Goal: Book appointment/travel/reservation

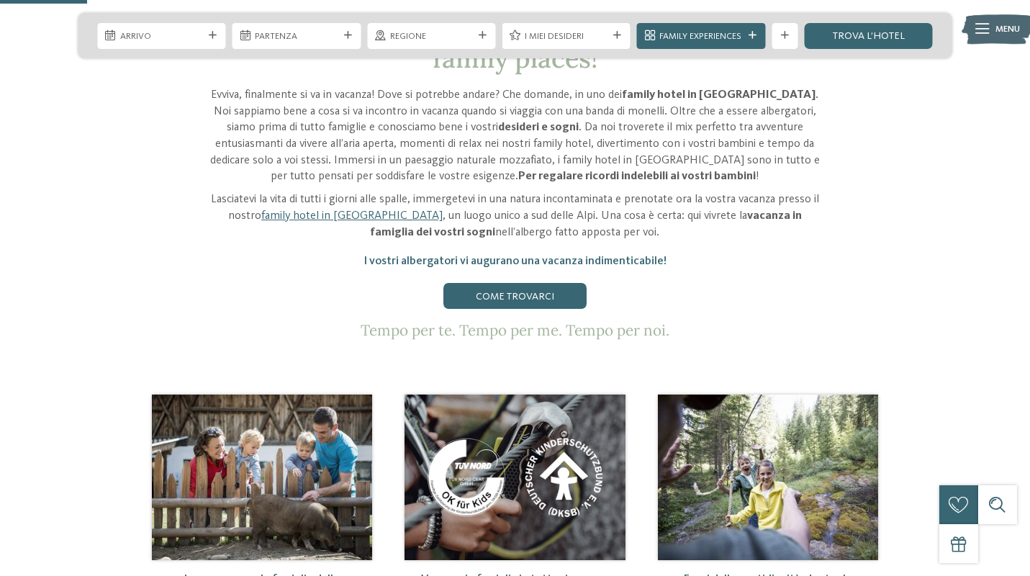
scroll to position [360, 0]
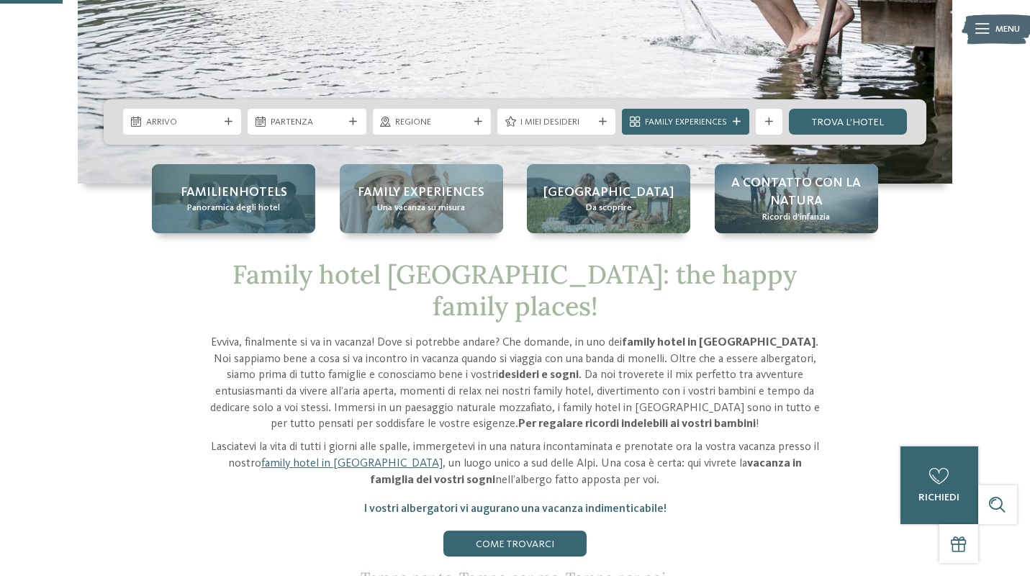
click at [228, 192] on span "Familienhotels" at bounding box center [234, 192] width 106 height 18
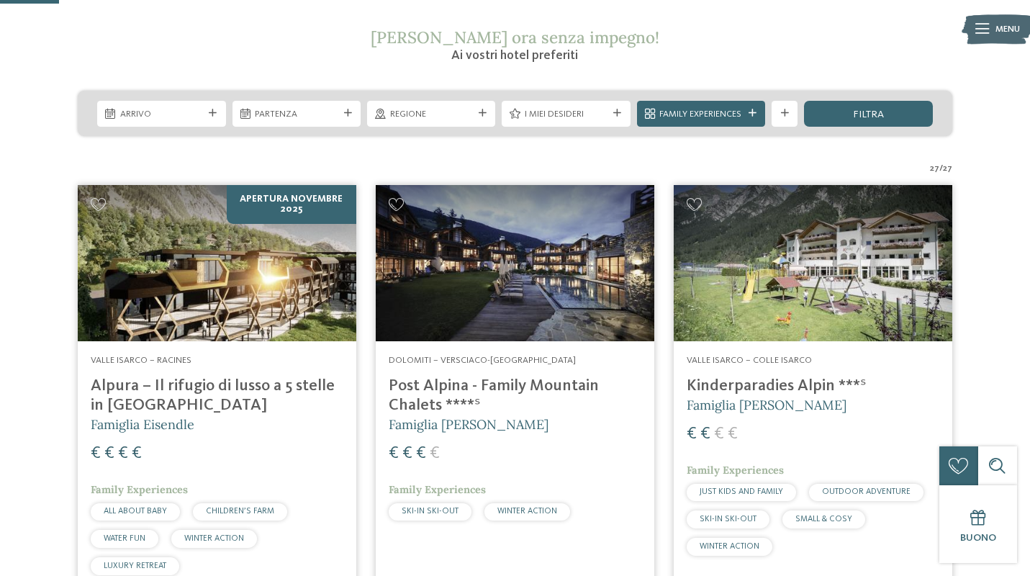
scroll to position [245, 0]
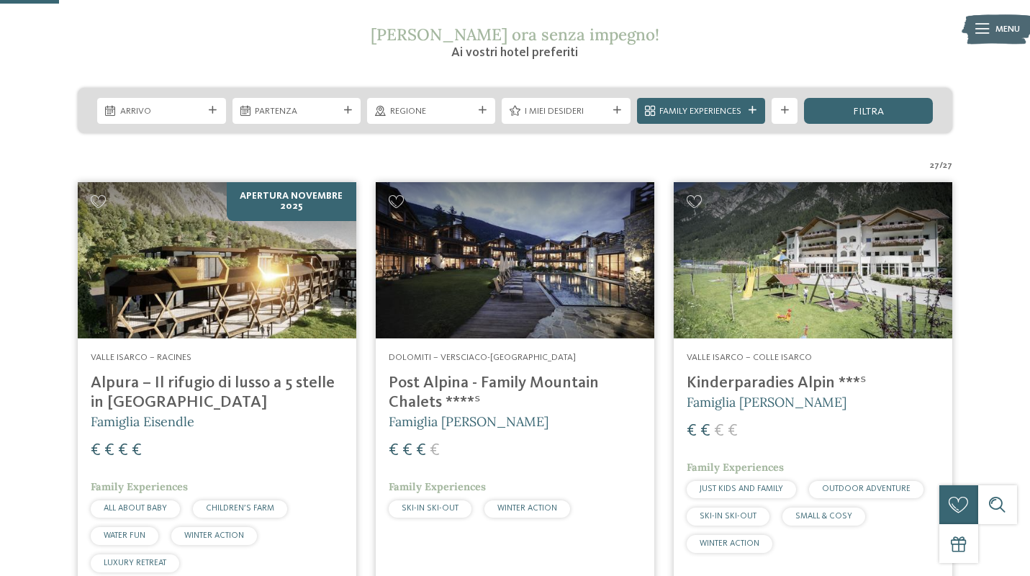
click at [758, 389] on h4 "Kinderparadies Alpin ***ˢ" at bounding box center [812, 382] width 253 height 19
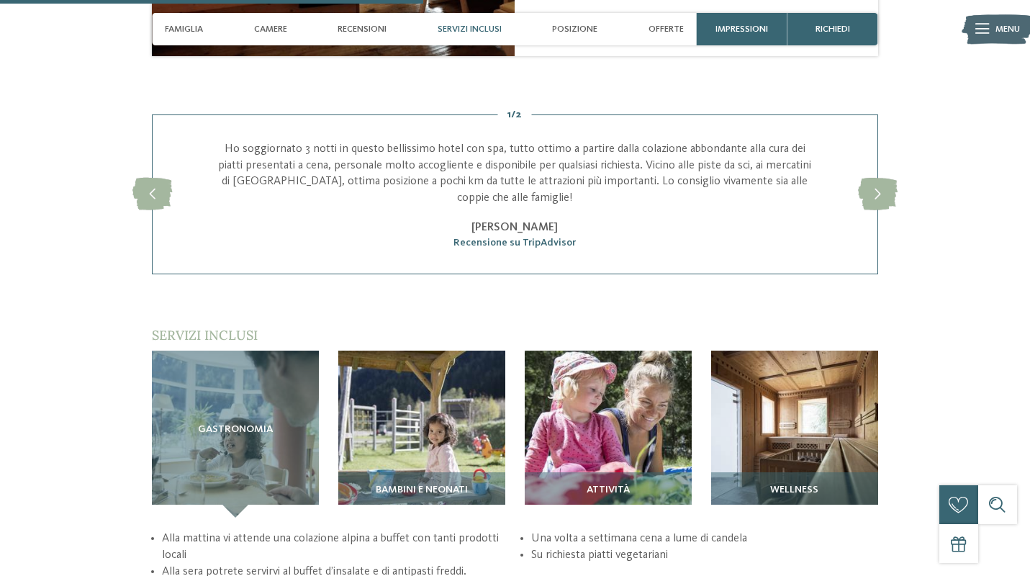
scroll to position [1727, 0]
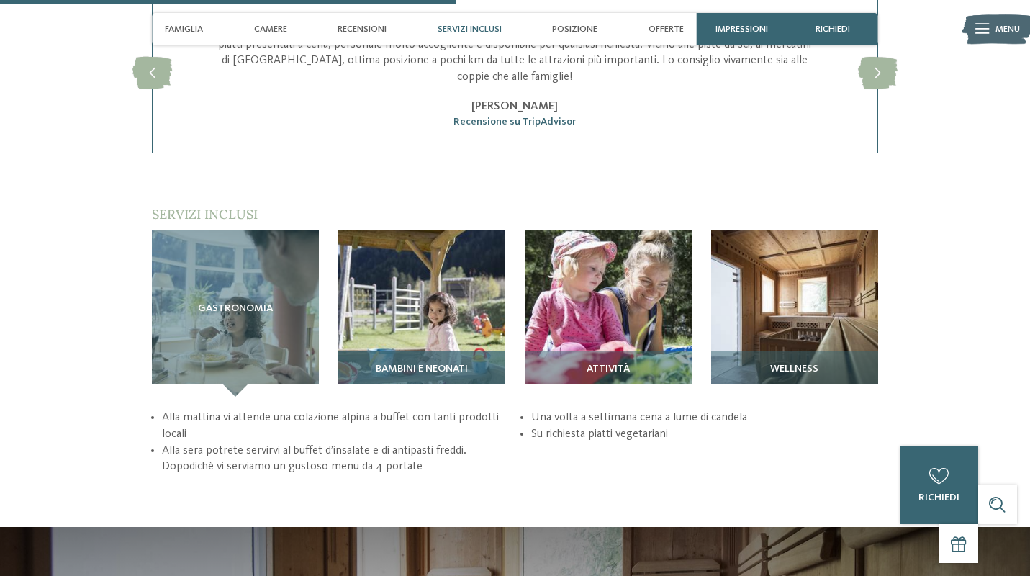
click at [449, 363] on span "Bambini e neonati" at bounding box center [422, 369] width 92 height 12
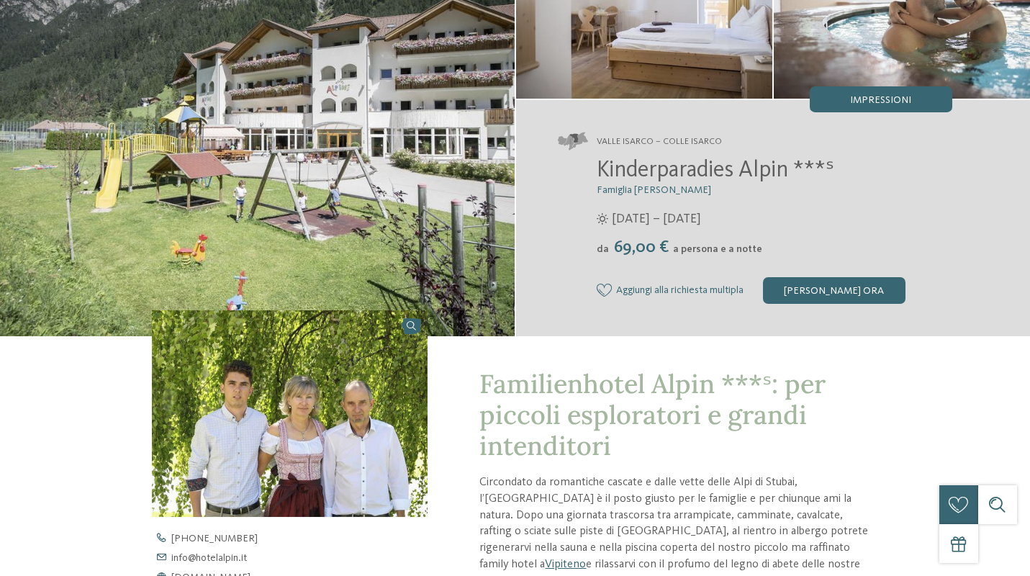
scroll to position [0, 0]
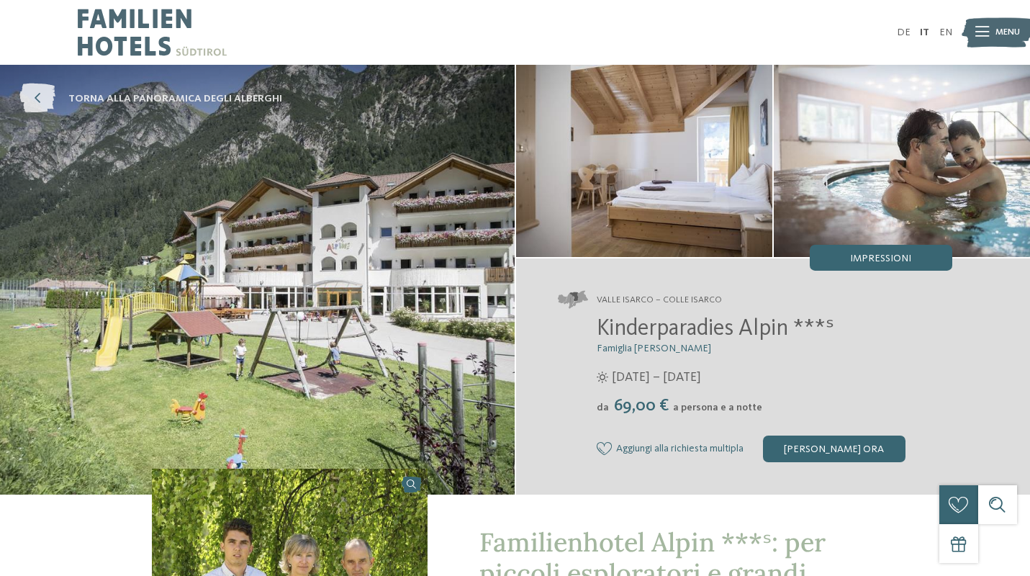
click at [147, 104] on span "torna alla panoramica degli alberghi" at bounding box center [175, 98] width 214 height 14
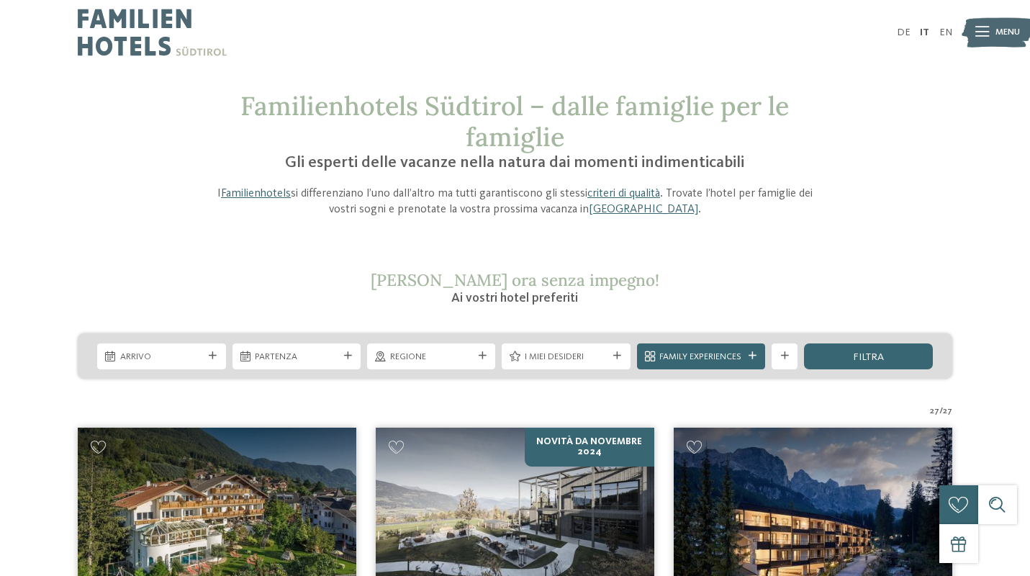
click at [910, 492] on img at bounding box center [812, 505] width 278 height 157
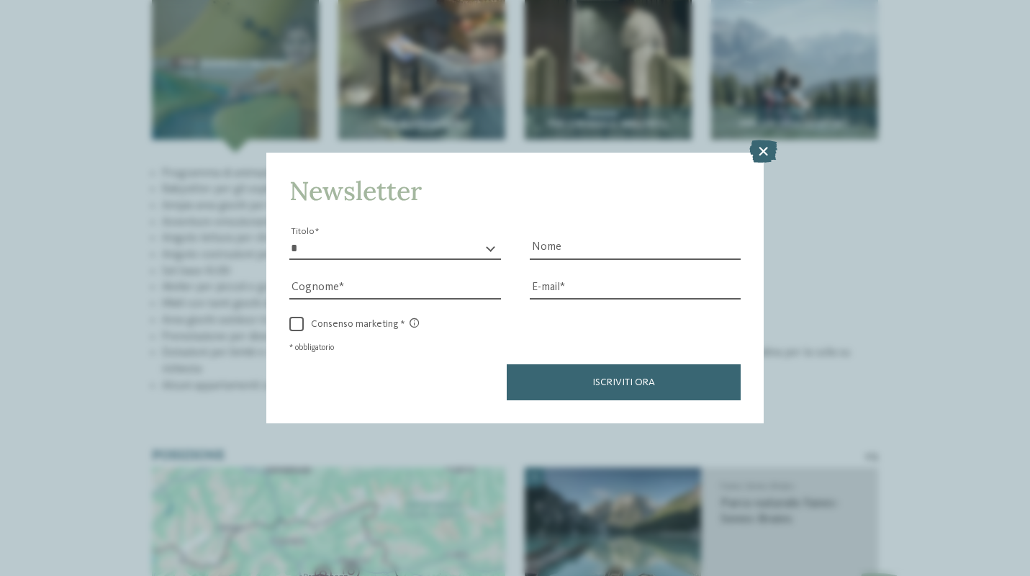
scroll to position [2191, 0]
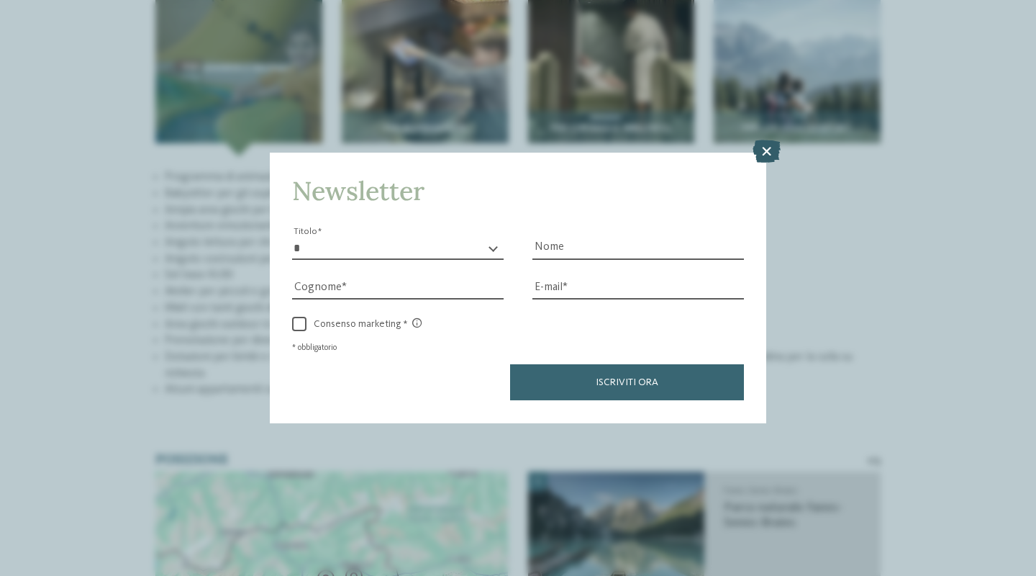
click at [771, 140] on icon at bounding box center [767, 151] width 28 height 23
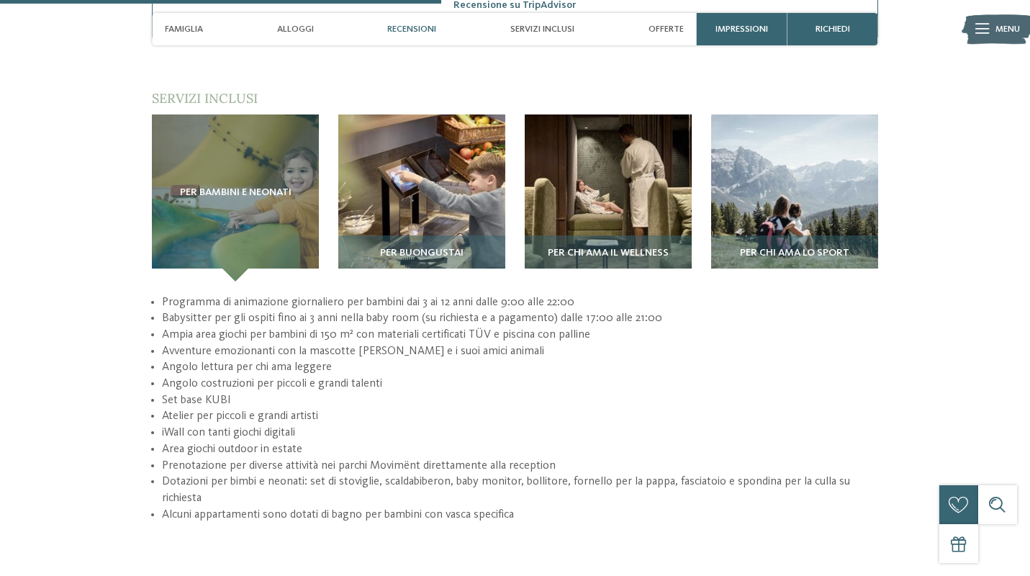
scroll to position [1963, 0]
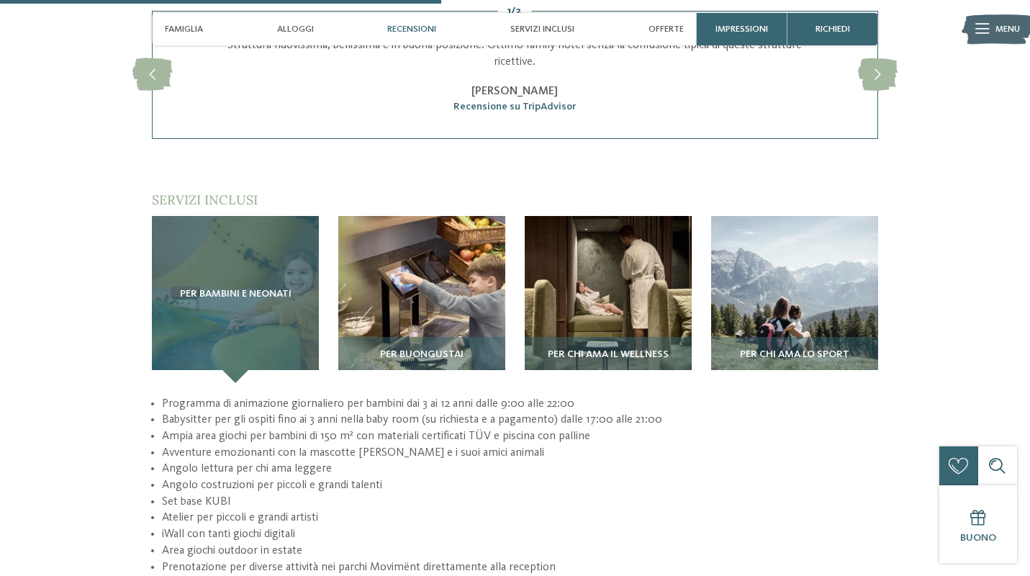
click at [248, 237] on div "Per bambini e neonati" at bounding box center [235, 299] width 167 height 167
click at [273, 239] on div "Per bambini e neonati" at bounding box center [235, 299] width 167 height 167
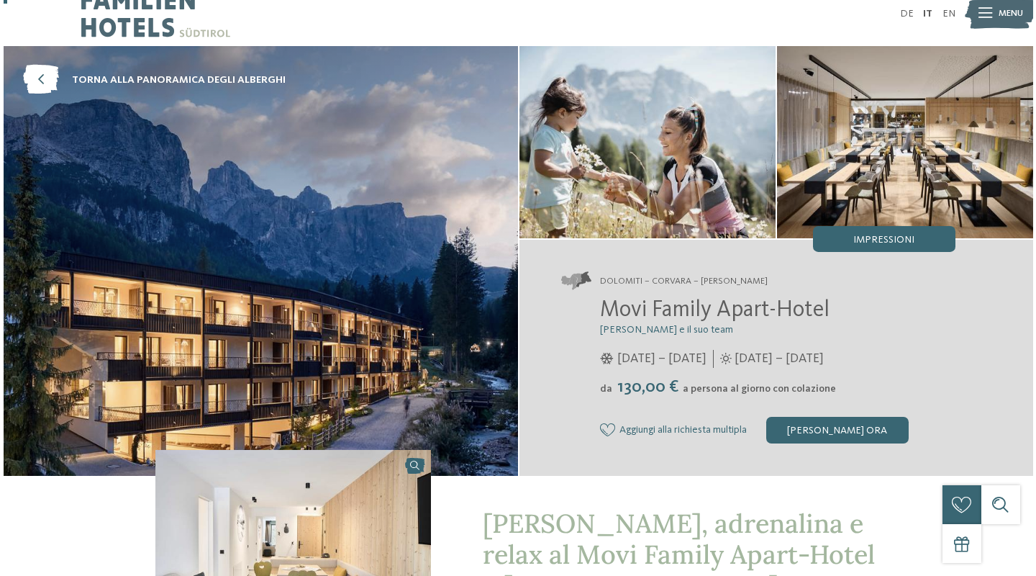
scroll to position [0, 0]
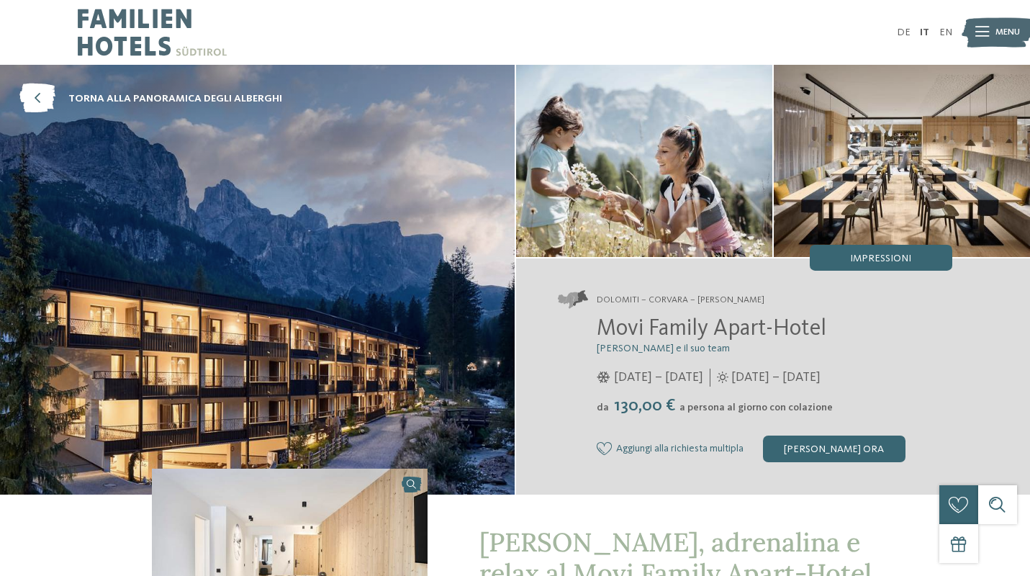
click at [986, 37] on icon at bounding box center [982, 32] width 14 height 10
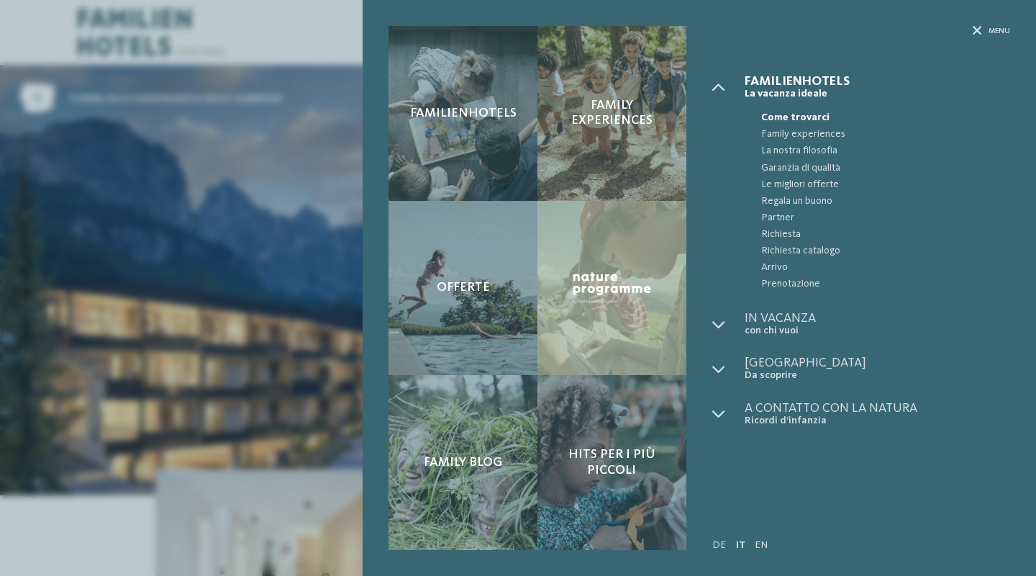
click at [55, 191] on div "Familienhotels Family experiences Offerte" at bounding box center [518, 288] width 1036 height 576
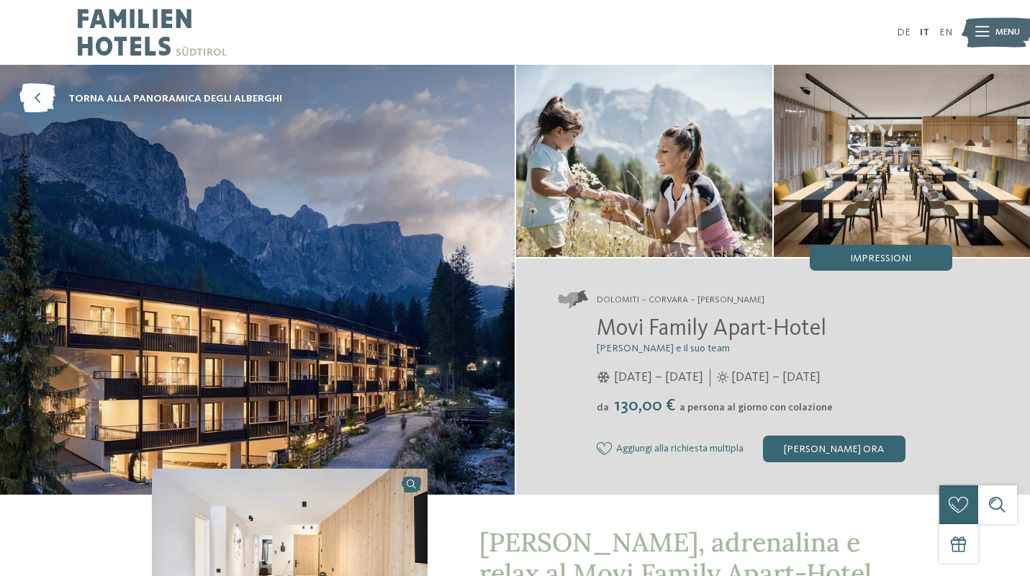
click at [984, 37] on icon at bounding box center [982, 32] width 14 height 10
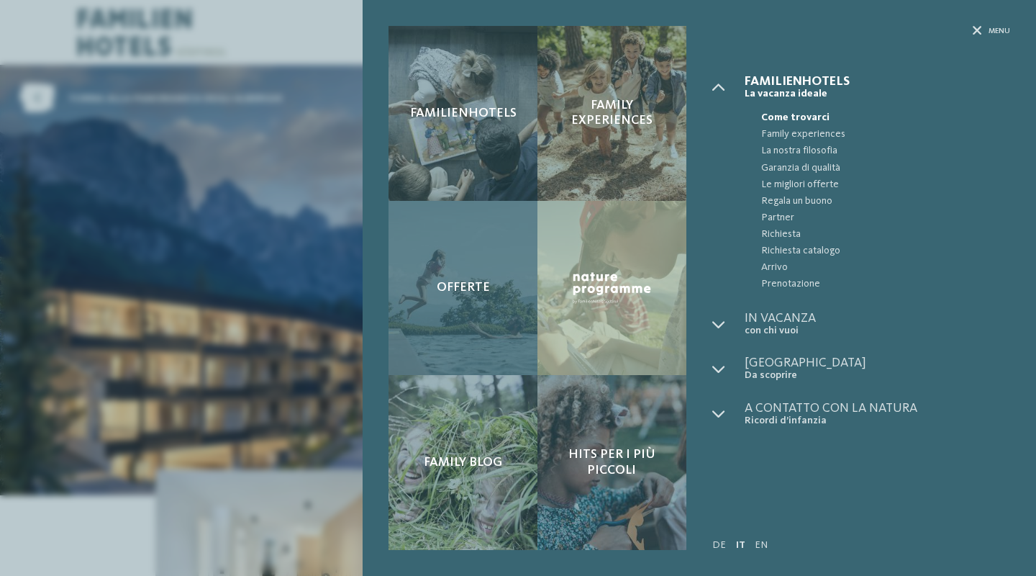
click at [458, 270] on div "Offerte" at bounding box center [463, 288] width 149 height 175
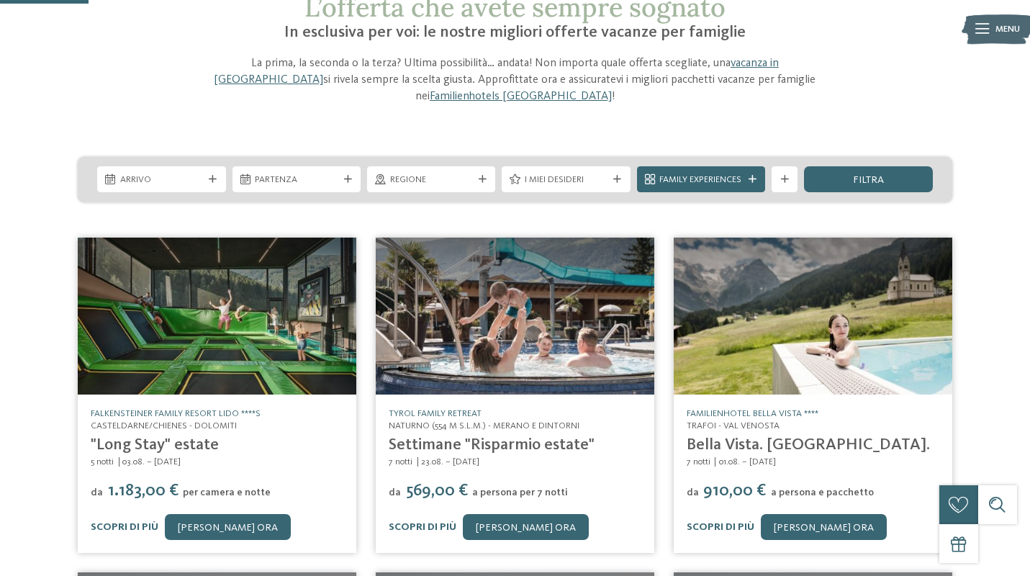
scroll to position [101, 0]
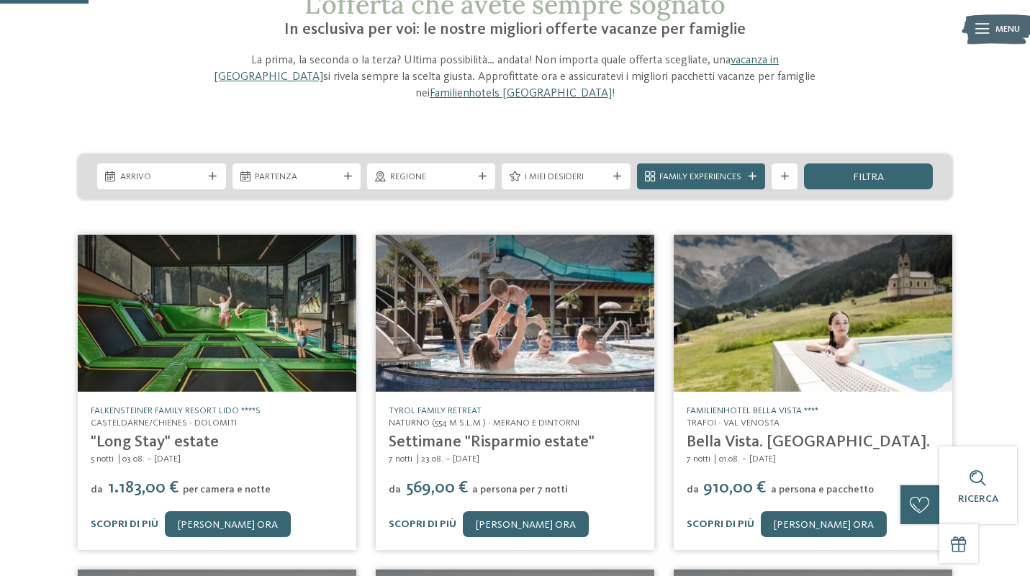
click at [780, 407] on link "Familienhotel Bella Vista ****" at bounding box center [752, 410] width 132 height 9
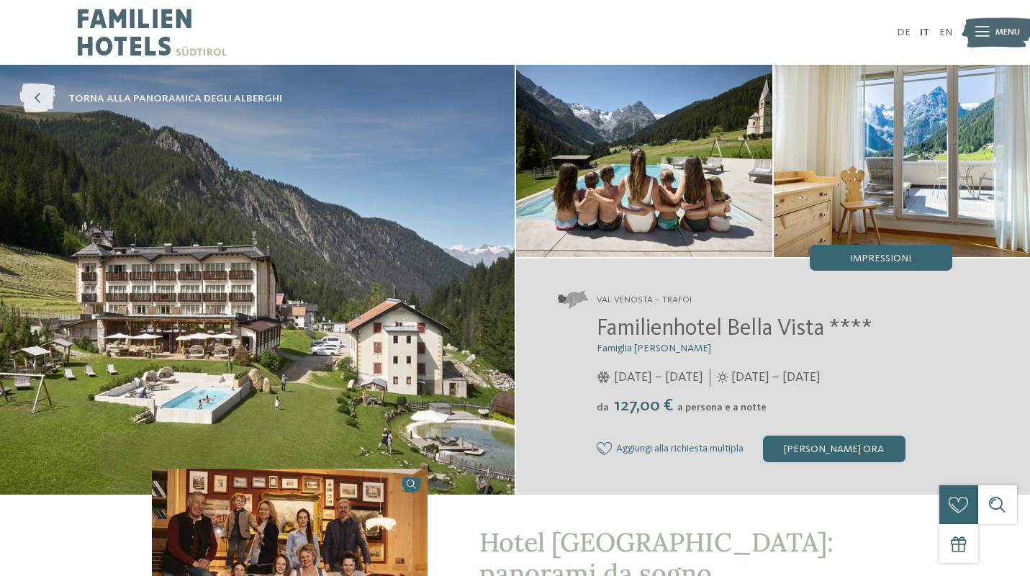
click at [29, 94] on icon at bounding box center [37, 98] width 36 height 29
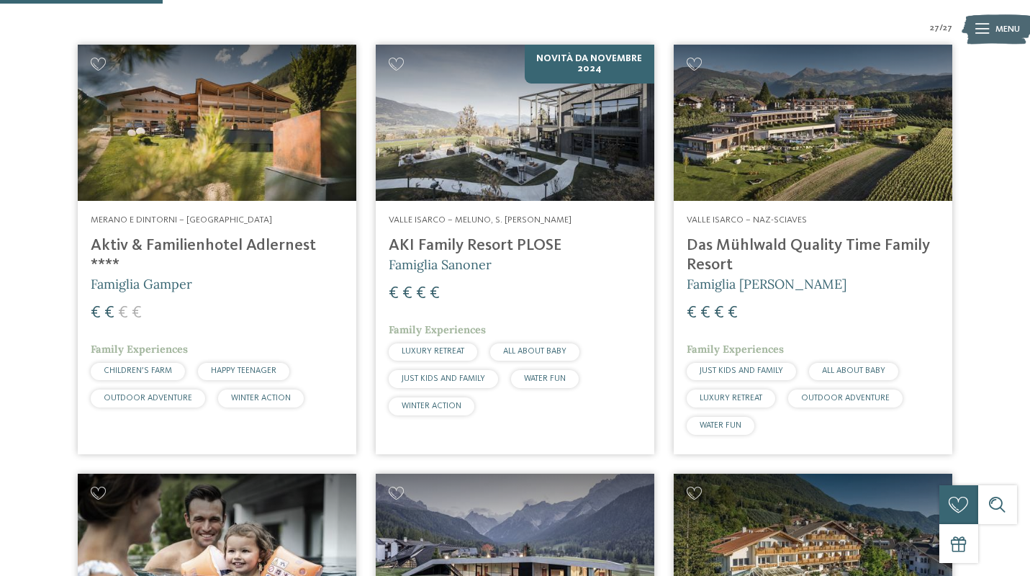
scroll to position [684, 0]
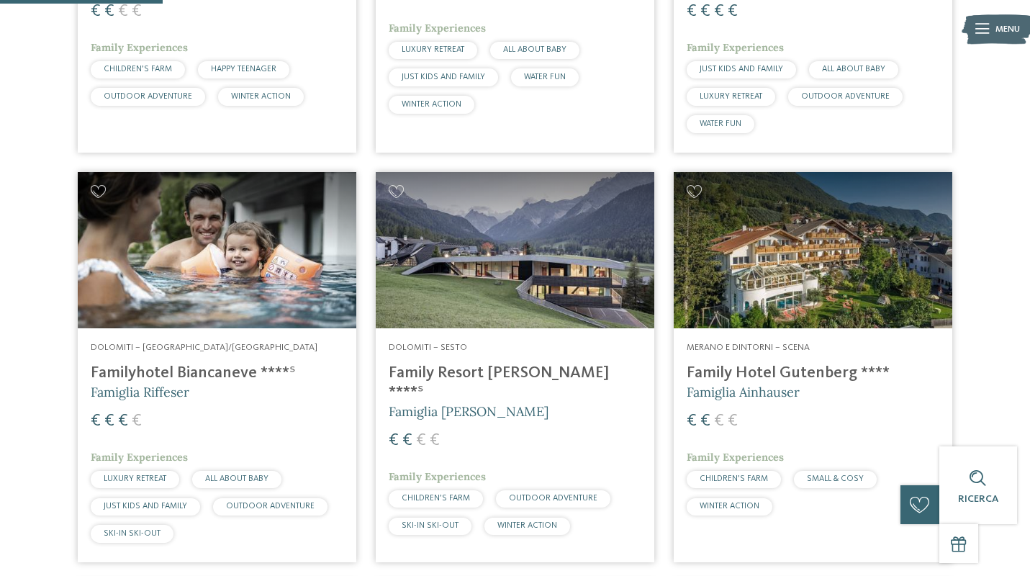
click at [588, 301] on img at bounding box center [515, 250] width 278 height 157
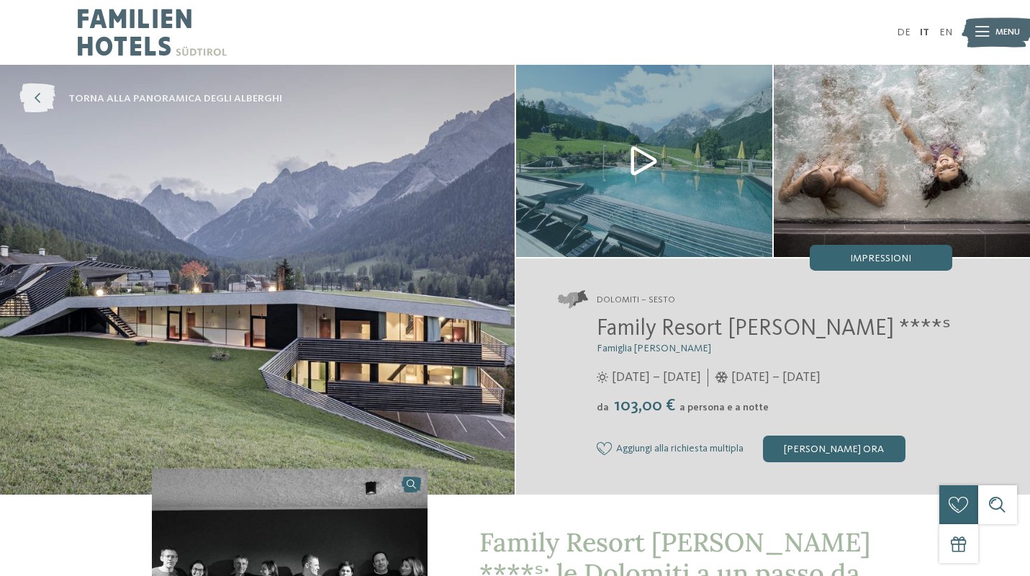
click at [32, 102] on icon at bounding box center [37, 98] width 36 height 29
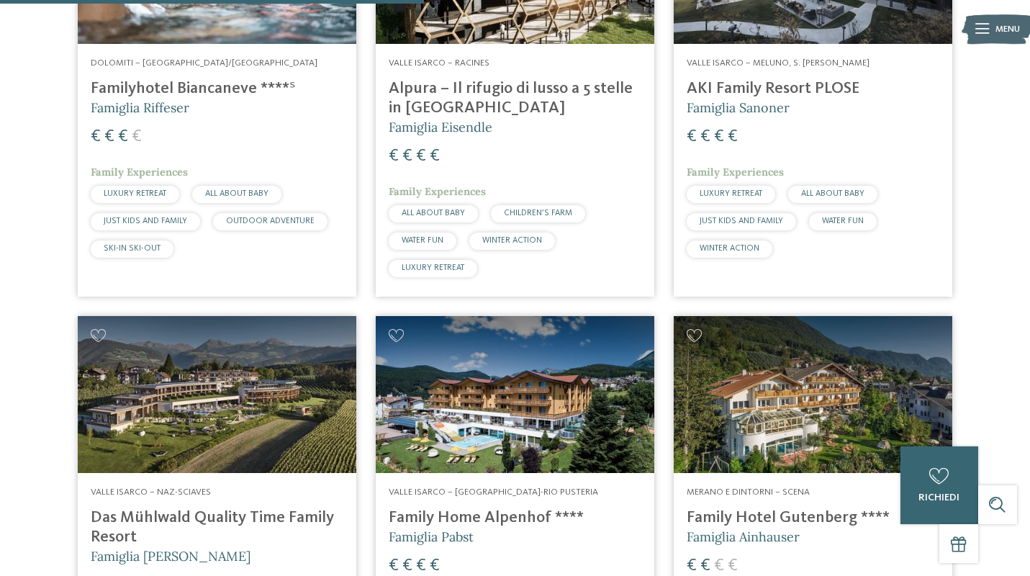
scroll to position [1781, 0]
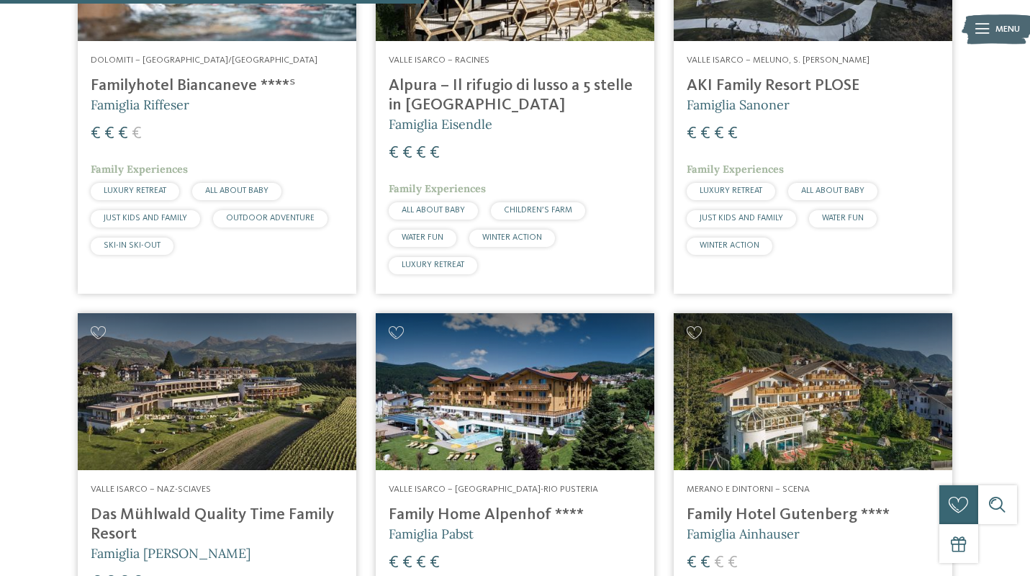
click at [463, 412] on img at bounding box center [515, 391] width 278 height 157
click at [486, 484] on span "Valle Isarco – [GEOGRAPHIC_DATA]-Rio Pusteria" at bounding box center [493, 488] width 209 height 9
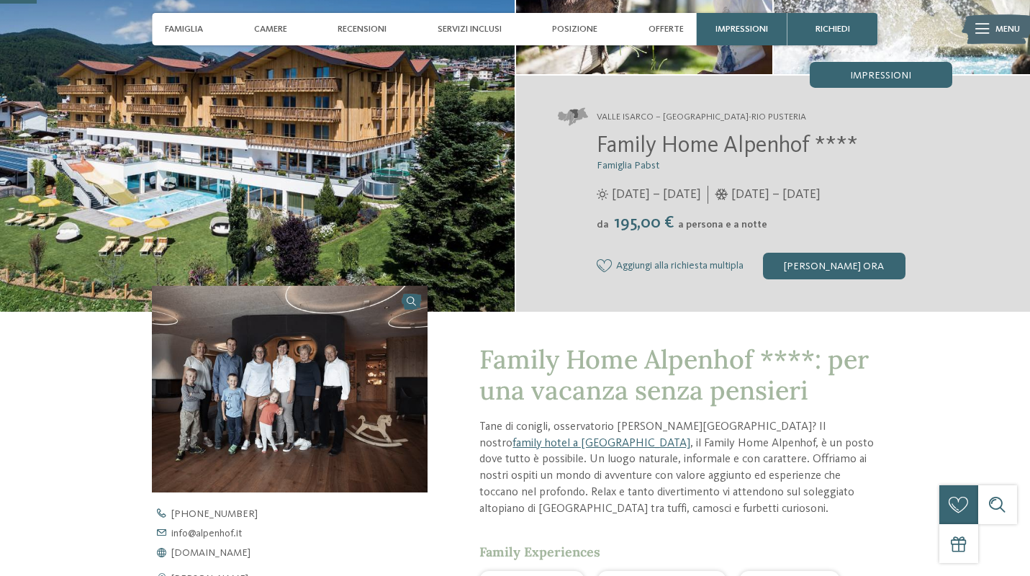
scroll to position [99, 0]
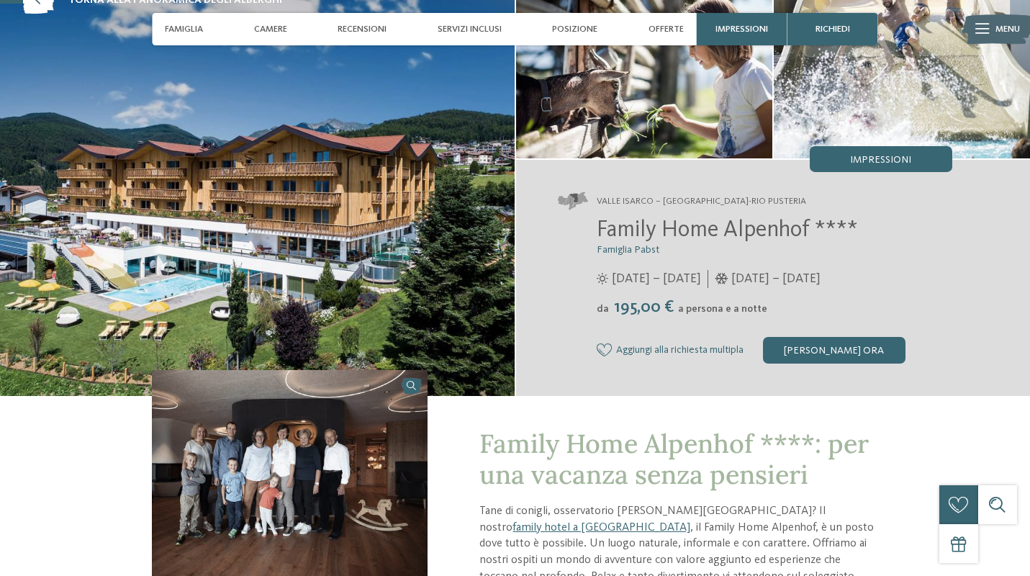
click at [160, 291] on img at bounding box center [257, 180] width 514 height 429
click at [488, 27] on span "Servizi inclusi" at bounding box center [469, 29] width 64 height 11
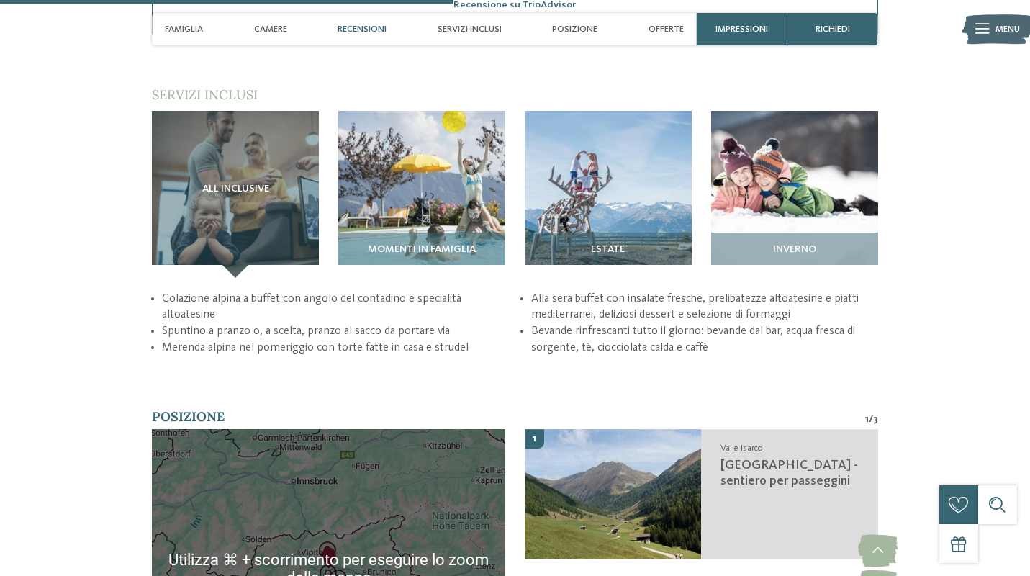
scroll to position [1923, 0]
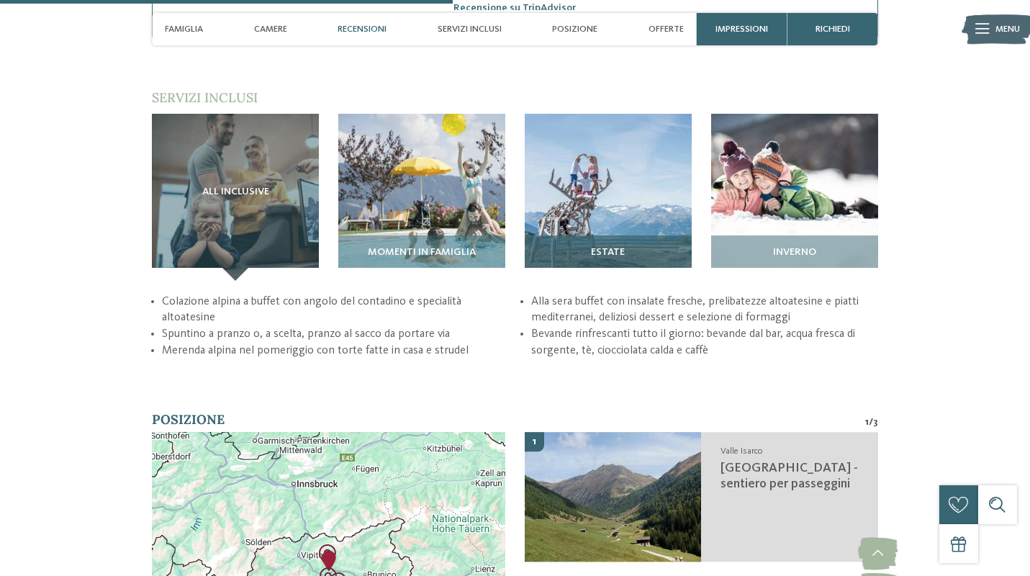
click at [614, 247] on span "Estate" at bounding box center [608, 253] width 34 height 12
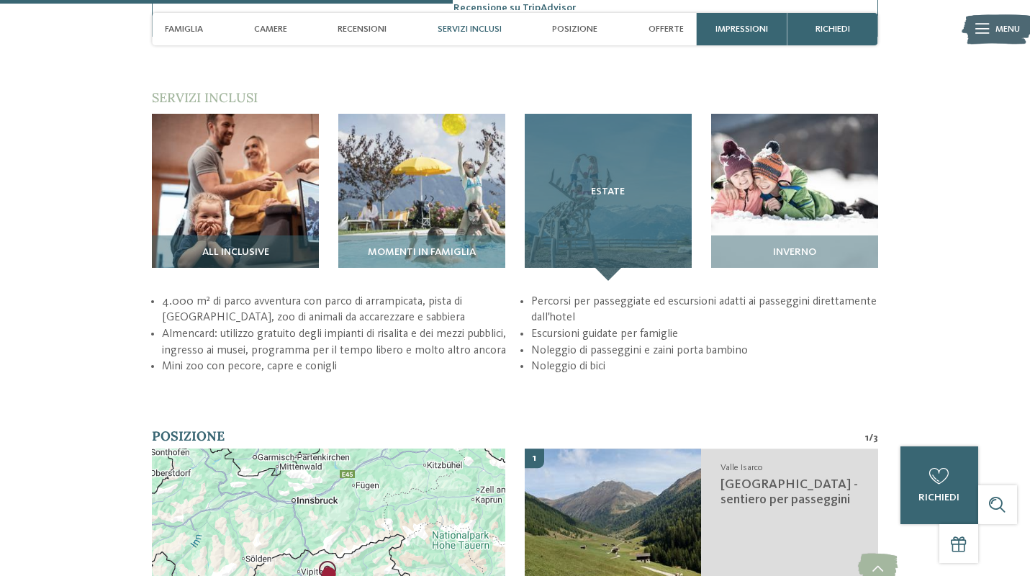
click at [563, 141] on div "Estate" at bounding box center [608, 197] width 167 height 167
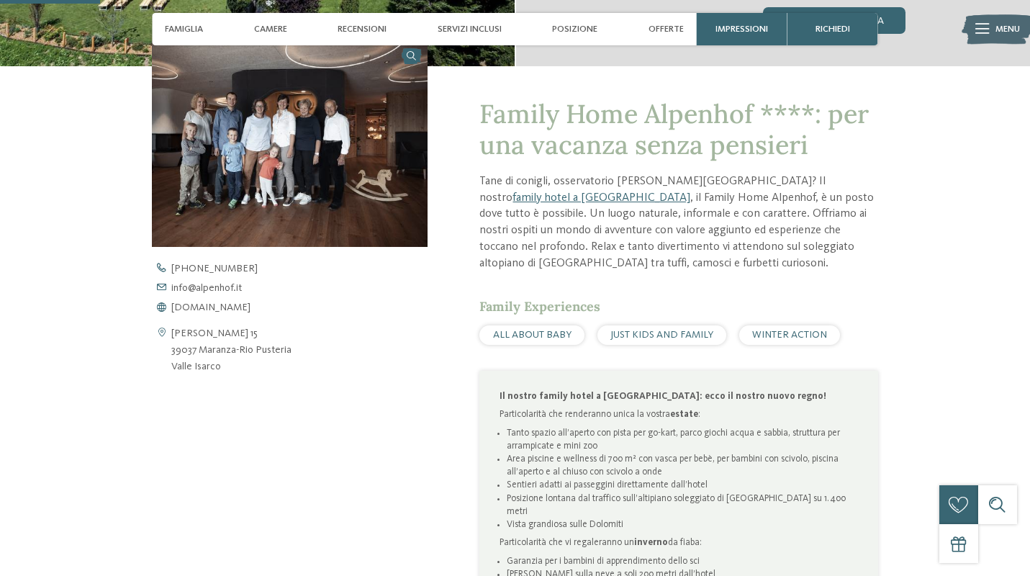
scroll to position [0, 0]
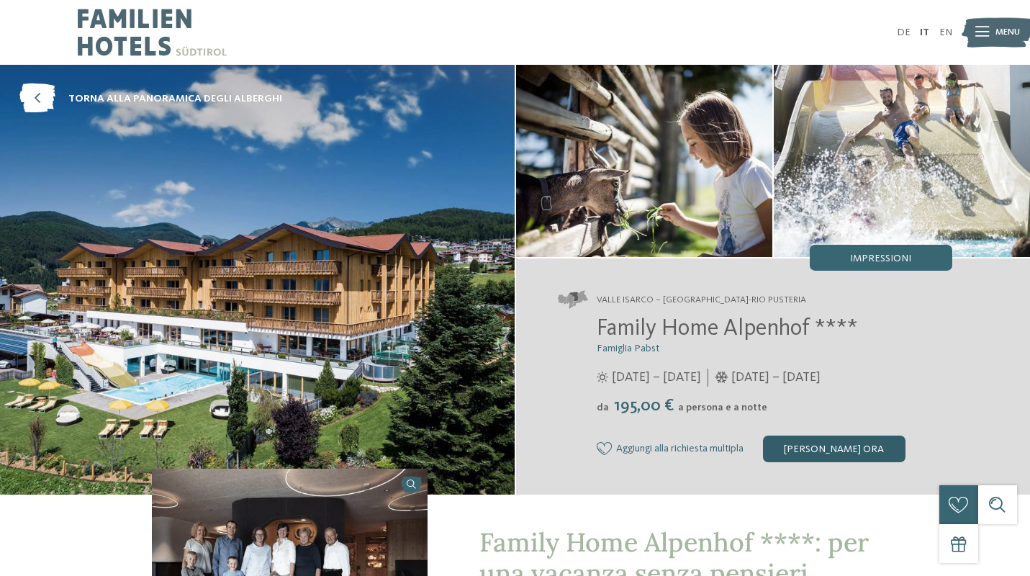
click at [829, 453] on div "[PERSON_NAME] ora" at bounding box center [834, 448] width 142 height 26
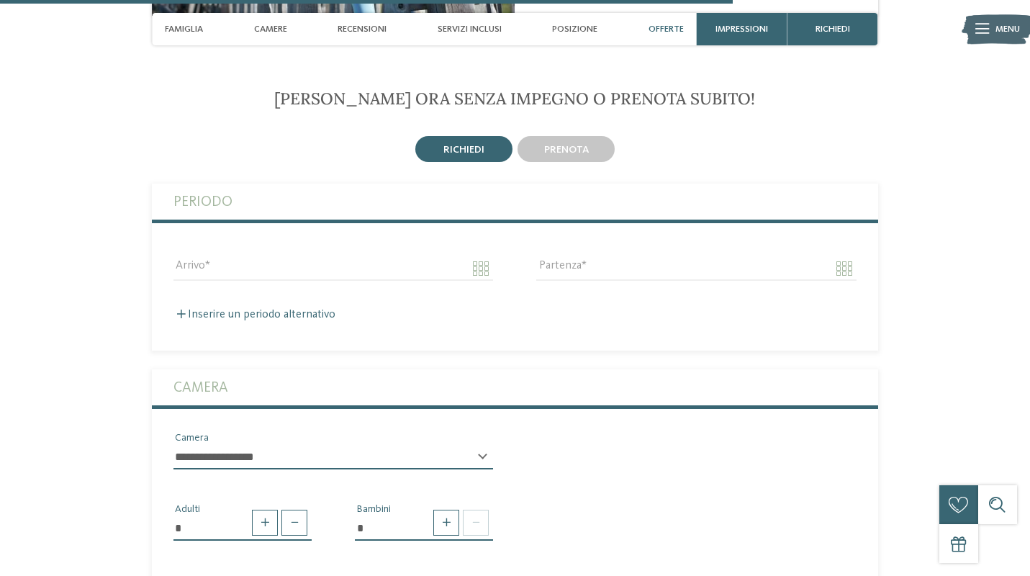
scroll to position [3143, 0]
click at [223, 260] on input "Arrivo" at bounding box center [332, 269] width 319 height 24
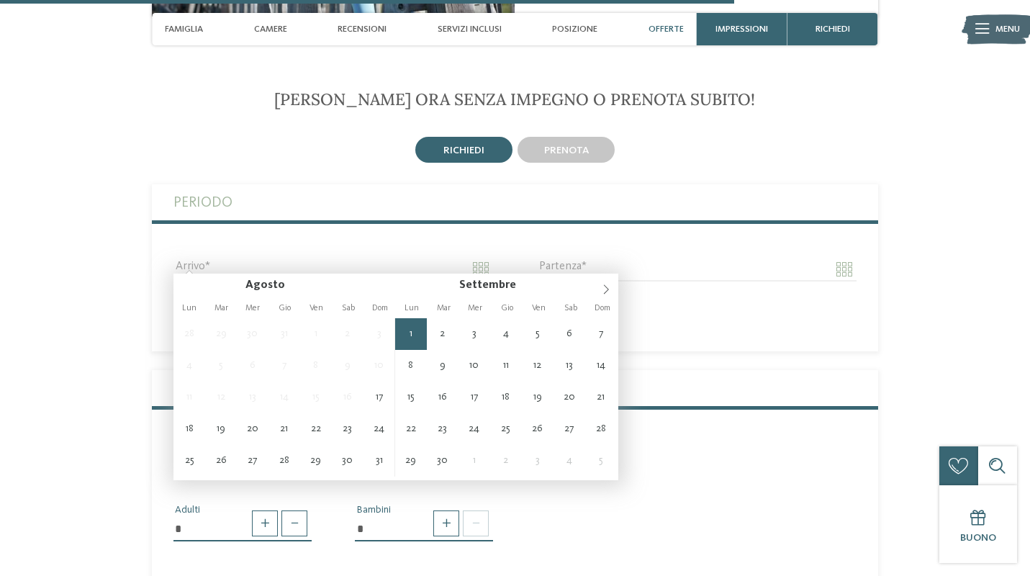
type input "**********"
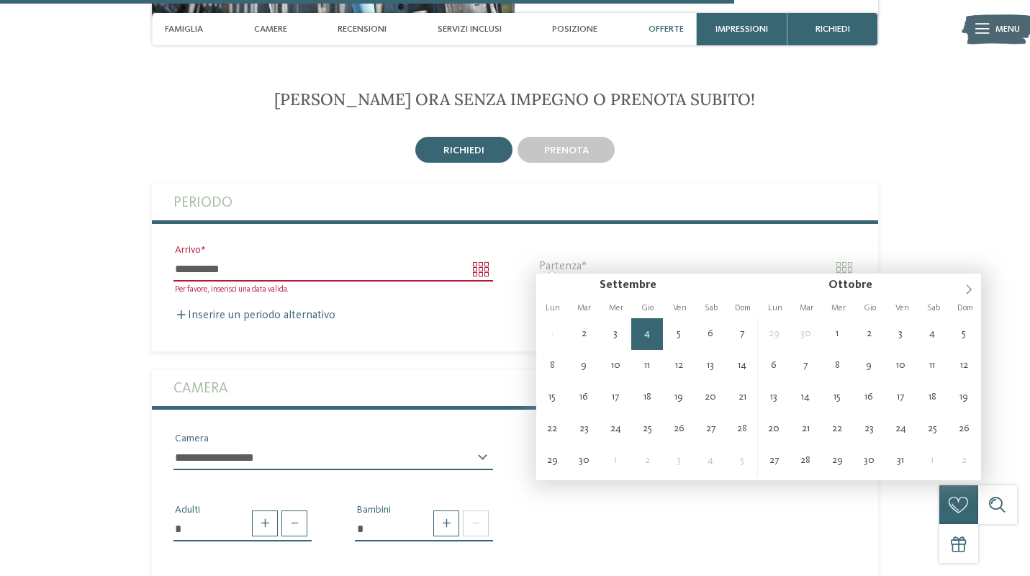
type input "**********"
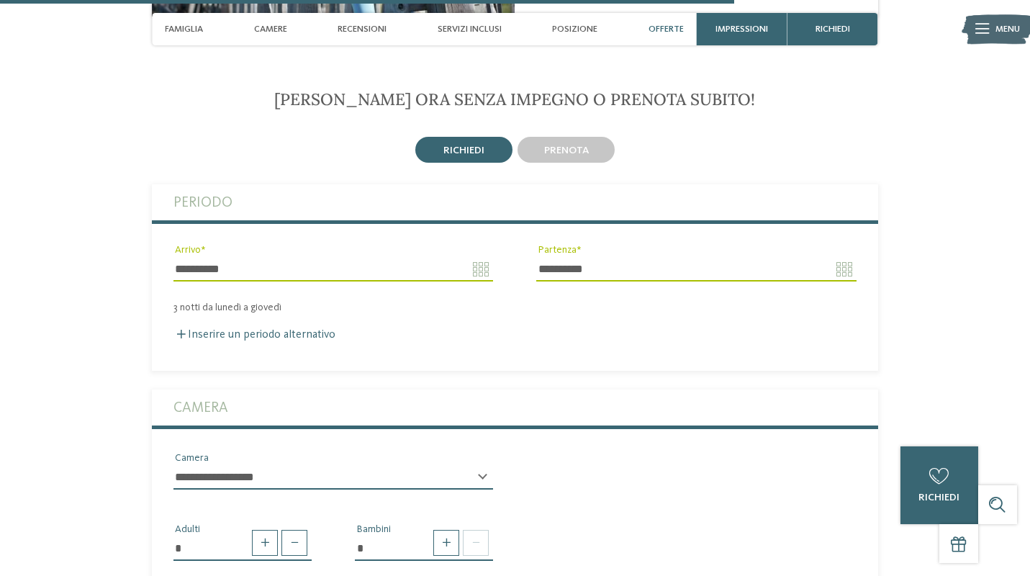
click at [215, 399] on label "Camera" at bounding box center [514, 407] width 683 height 36
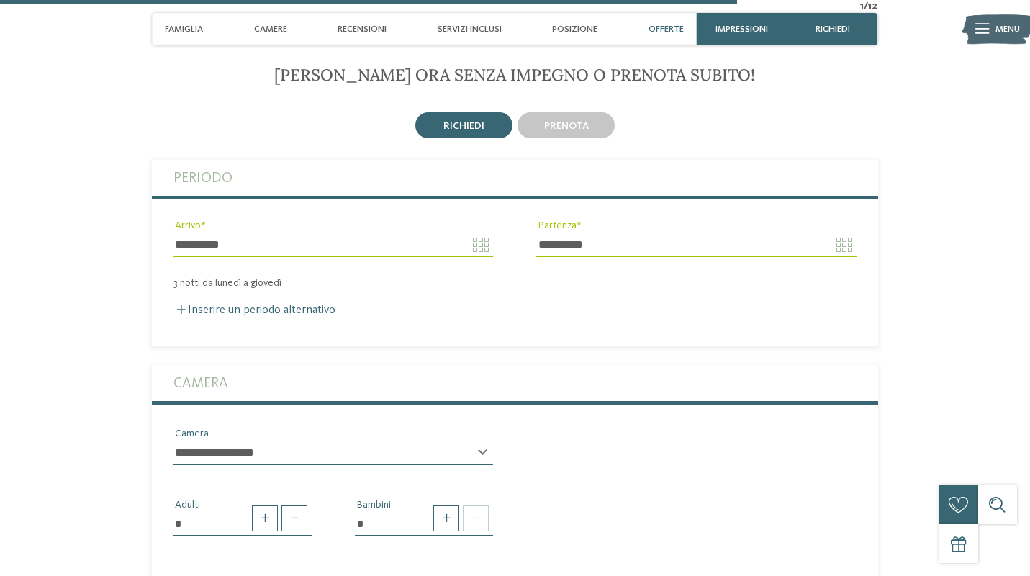
scroll to position [3185, 0]
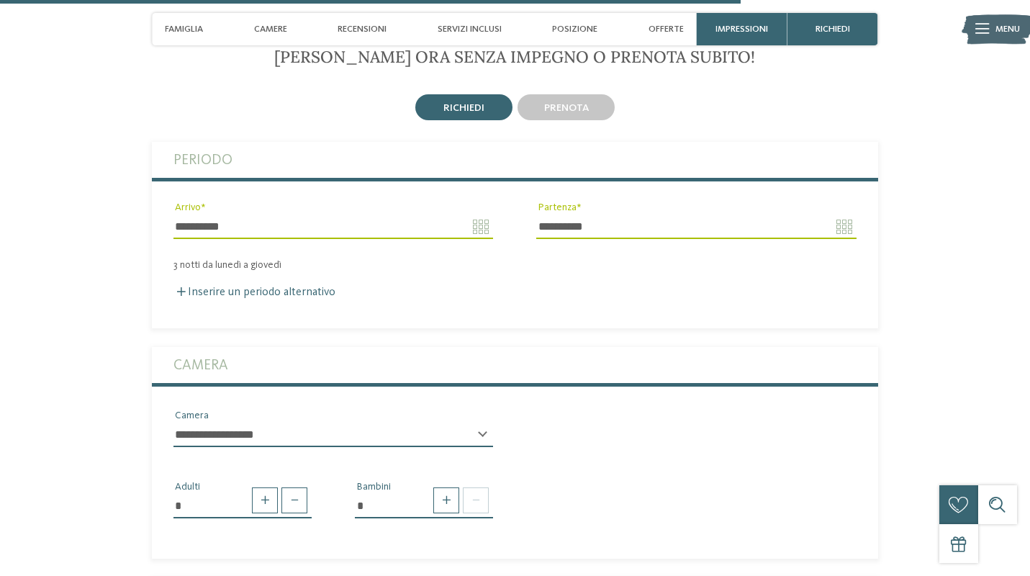
select select "*****"
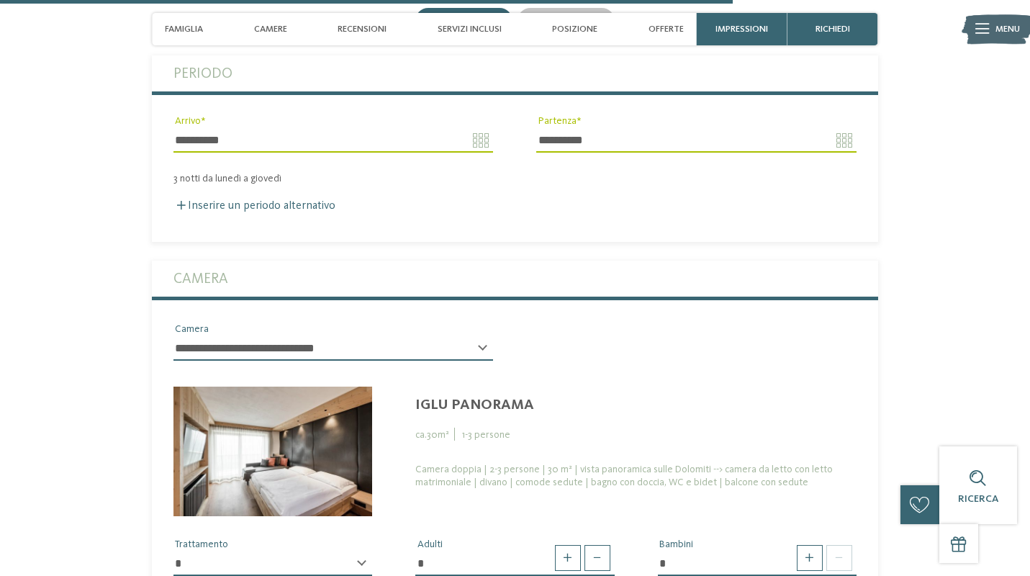
scroll to position [3366, 0]
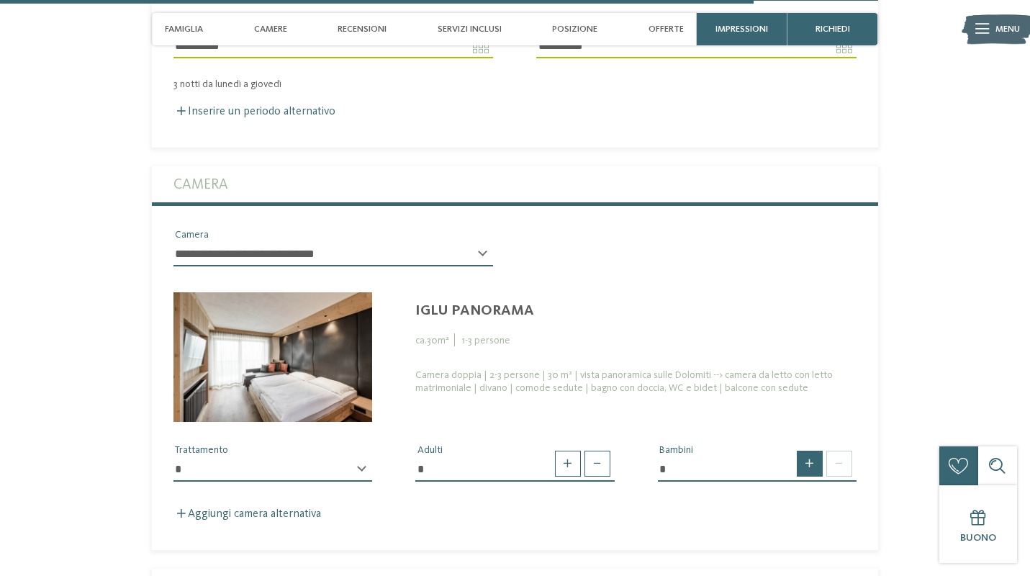
click at [812, 456] on span at bounding box center [809, 463] width 26 height 26
type input "*"
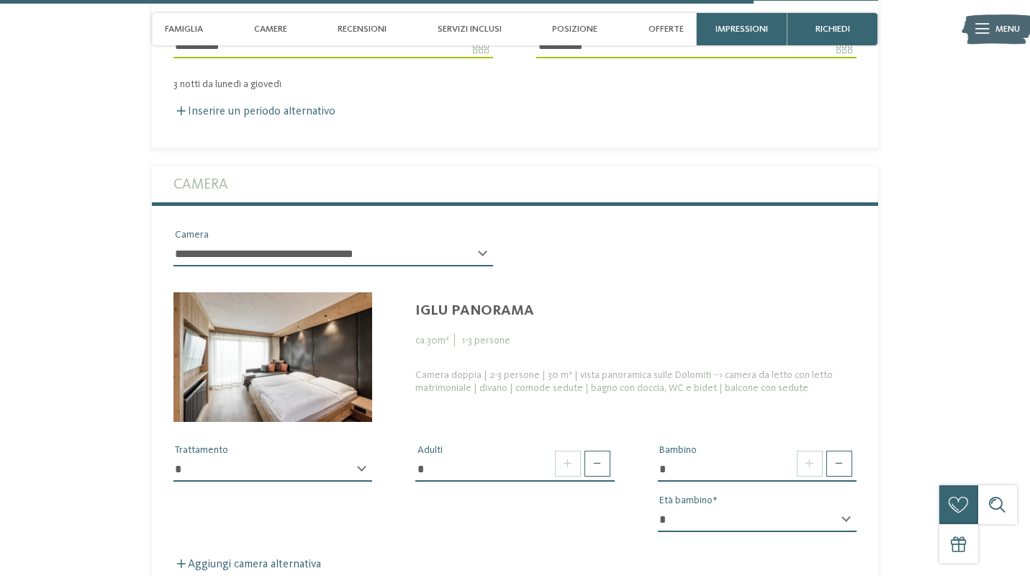
select select "*"
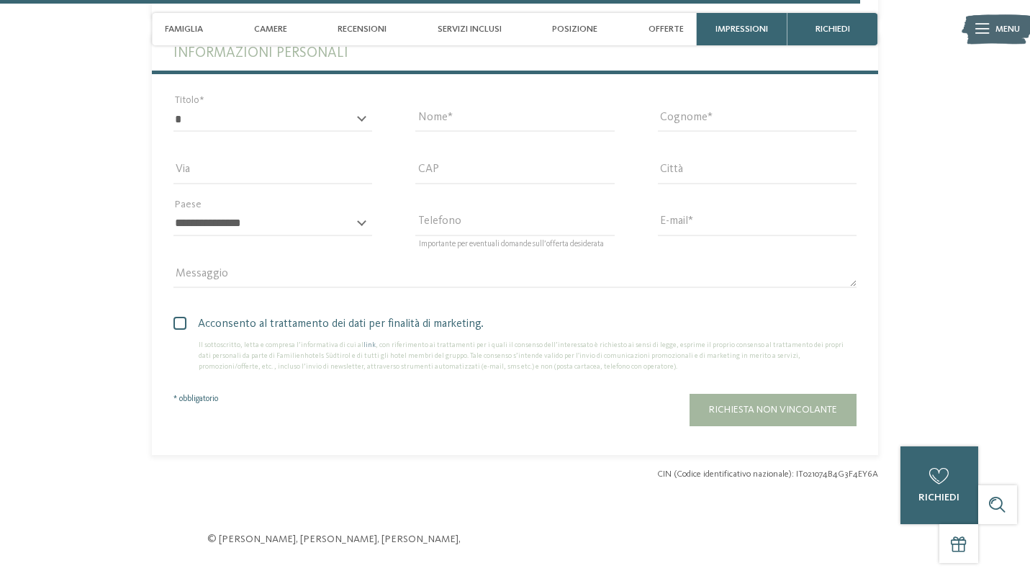
scroll to position [3908, 0]
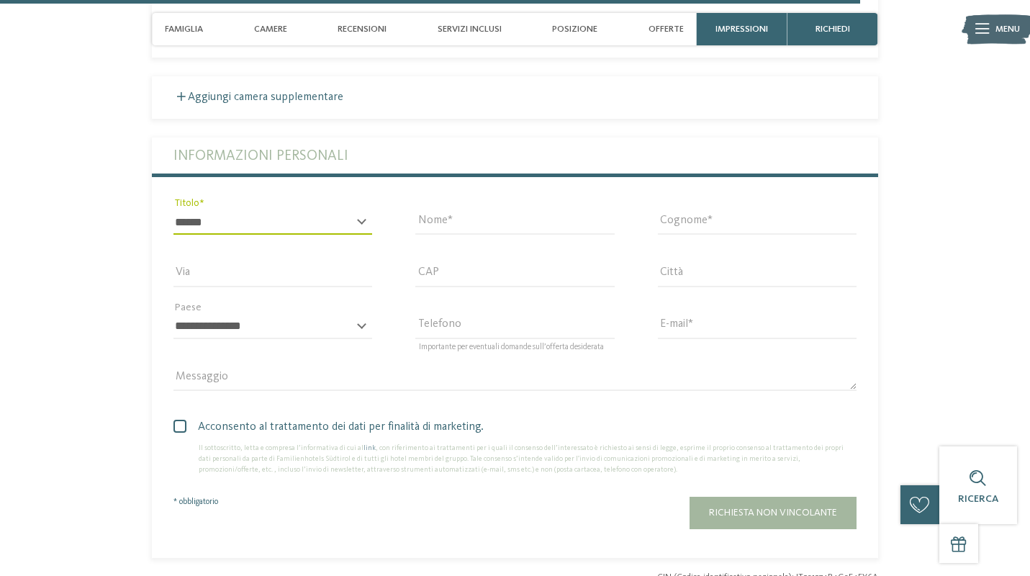
select select "*"
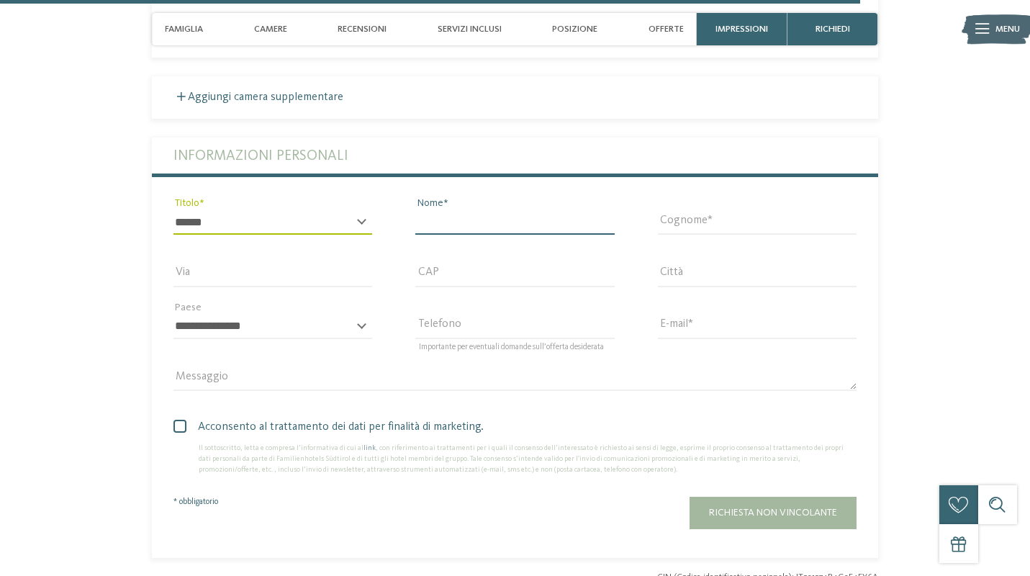
click at [442, 212] on input "Nome" at bounding box center [514, 222] width 199 height 24
type input "********"
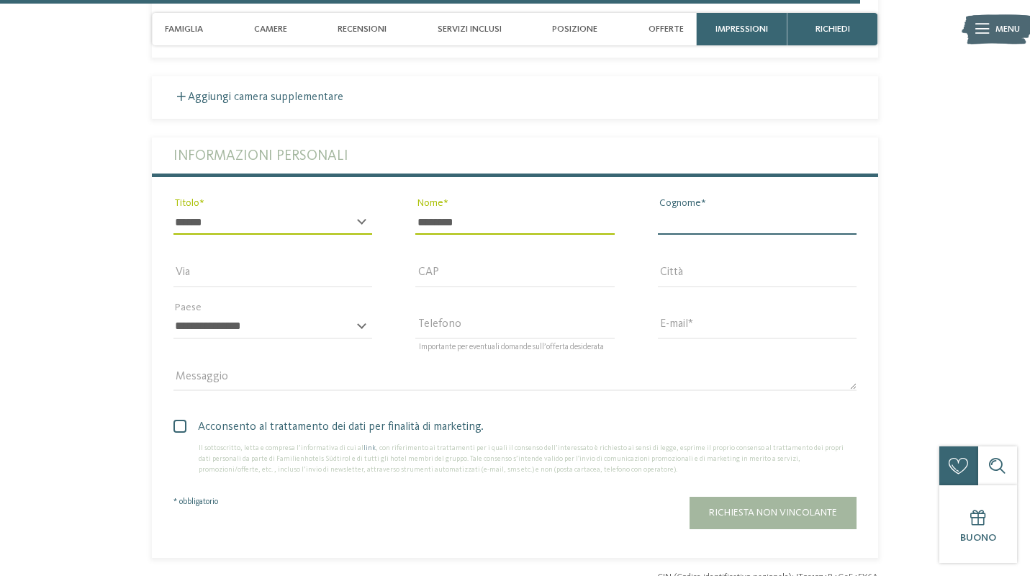
click at [711, 211] on input "Cognome" at bounding box center [757, 222] width 199 height 24
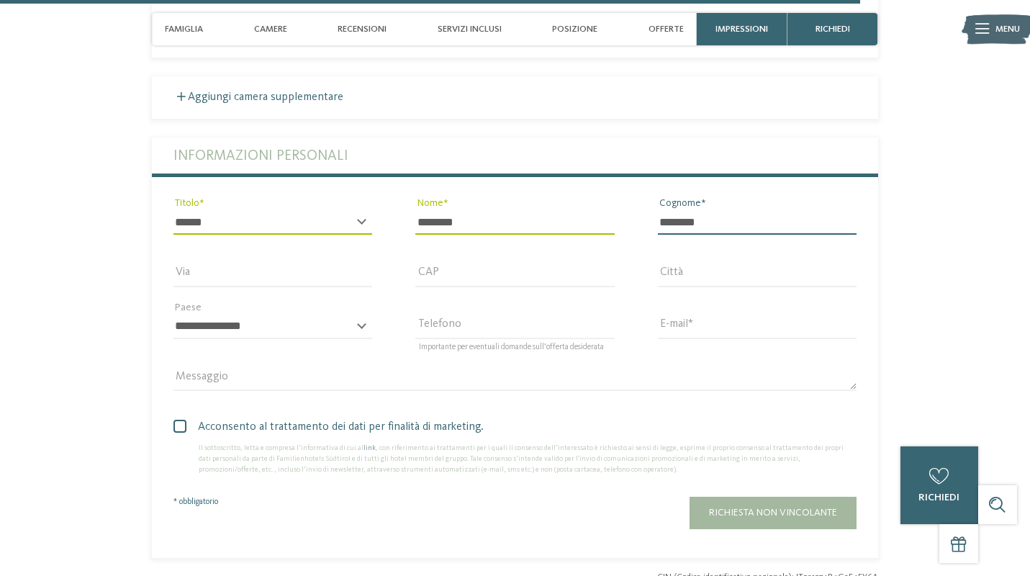
type input "********"
drag, startPoint x: 711, startPoint y: 211, endPoint x: 340, endPoint y: 281, distance: 377.0
click at [327, 267] on input "Via" at bounding box center [272, 274] width 199 height 24
click at [363, 314] on div "**********" at bounding box center [272, 332] width 199 height 37
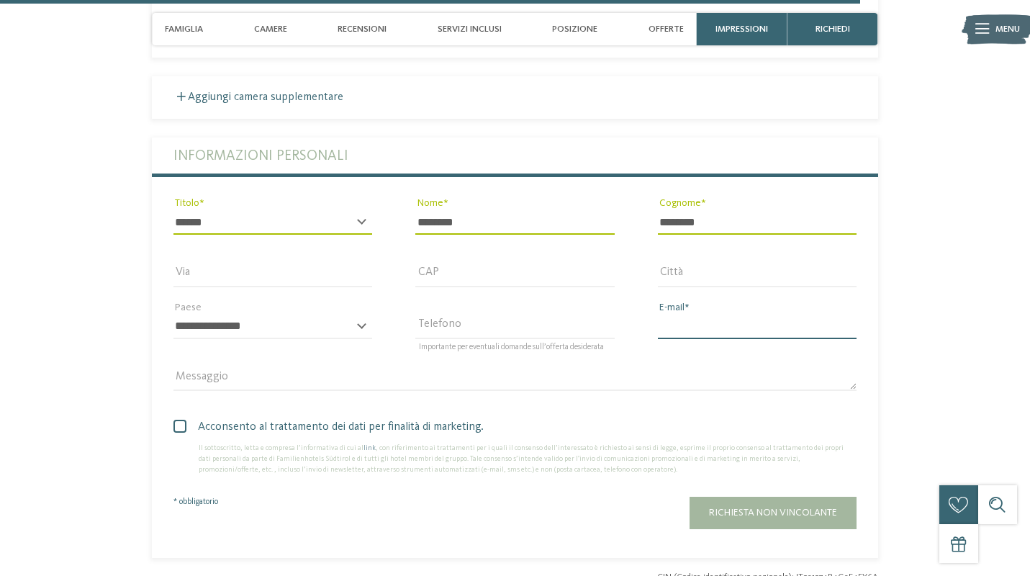
click at [693, 314] on input "E-mail" at bounding box center [757, 326] width 199 height 24
type input "**********"
select select "**"
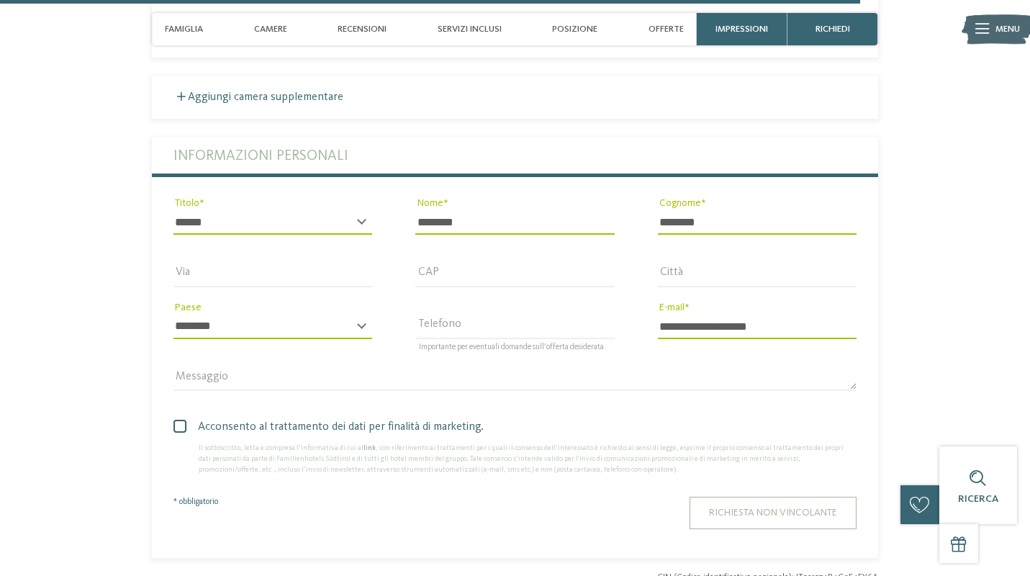
click at [719, 507] on span "Richiesta non vincolante" at bounding box center [773, 512] width 128 height 10
